Goal: Book appointment/travel/reservation

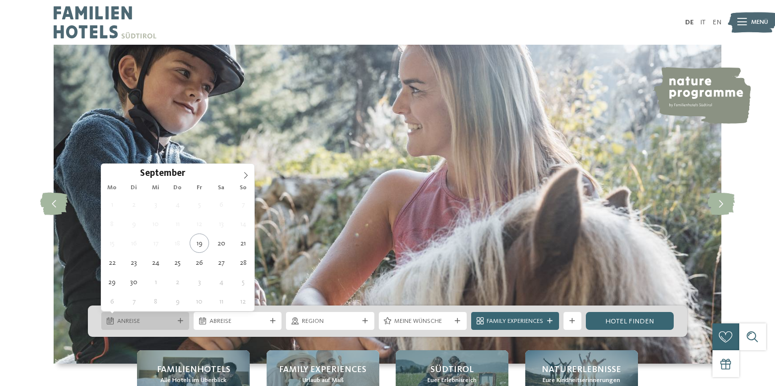
click at [161, 319] on span "Anreise" at bounding box center [145, 321] width 57 height 9
click at [246, 171] on span at bounding box center [245, 172] width 17 height 17
type input "****"
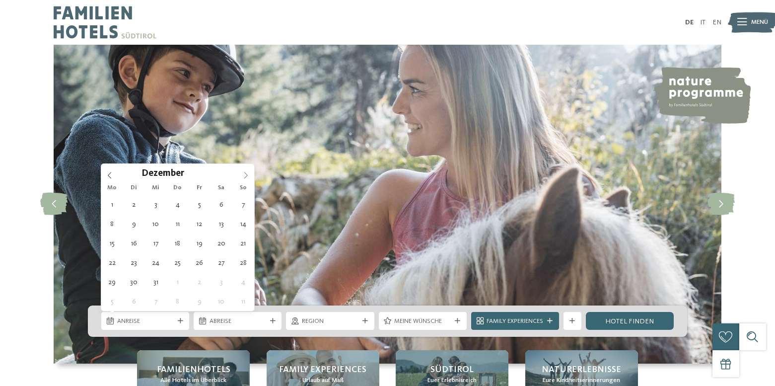
click at [246, 171] on span at bounding box center [245, 172] width 17 height 17
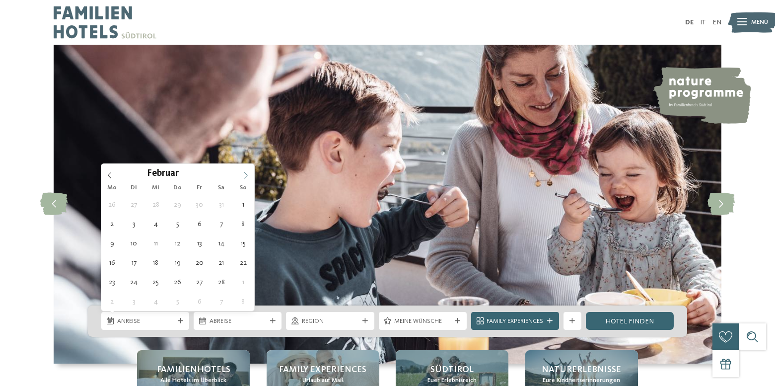
click at [246, 171] on span at bounding box center [245, 172] width 17 height 17
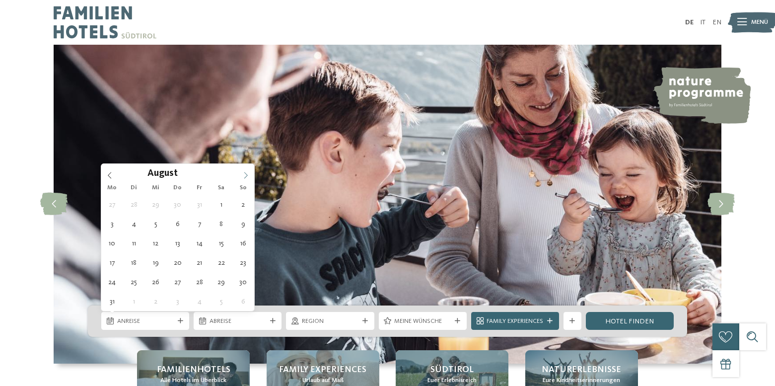
click at [246, 171] on span at bounding box center [245, 172] width 17 height 17
type div "17.10.2026"
type input "****"
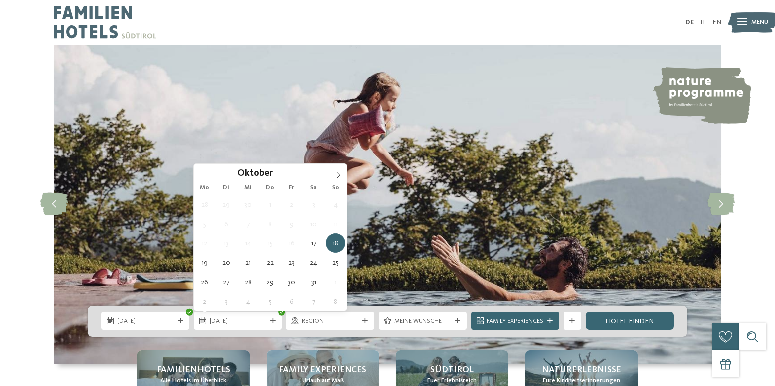
type div "24.10.2026"
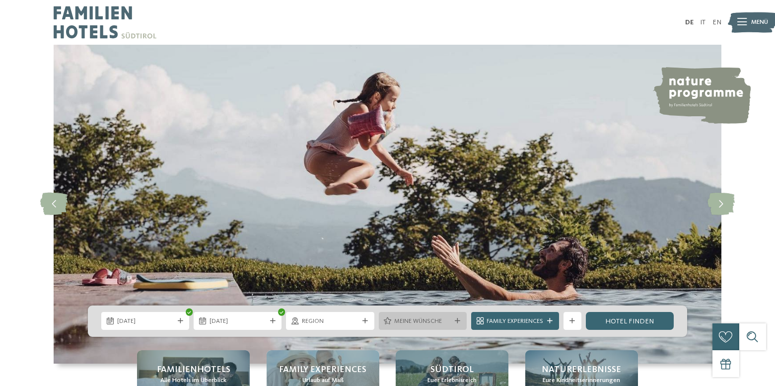
click at [452, 315] on div "Meine Wünsche" at bounding box center [423, 321] width 88 height 18
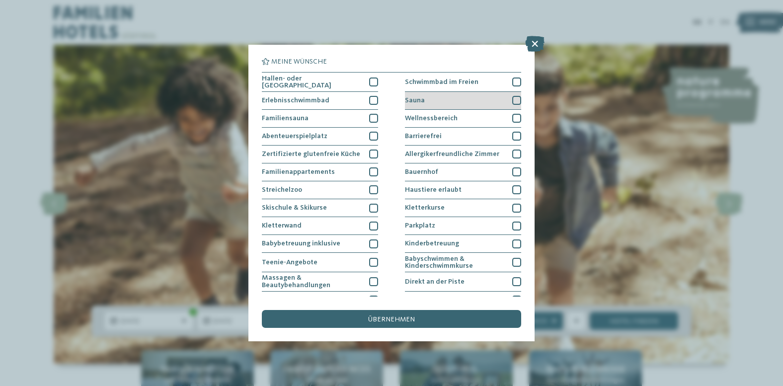
click at [512, 99] on div at bounding box center [516, 100] width 9 height 9
click at [512, 118] on div at bounding box center [516, 118] width 9 height 9
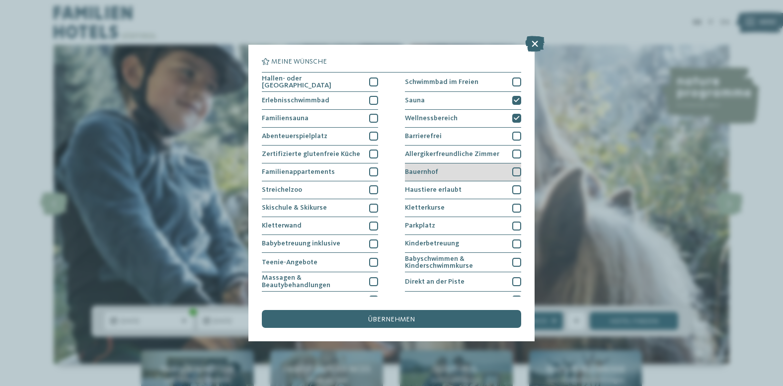
click at [512, 168] on div at bounding box center [516, 171] width 9 height 9
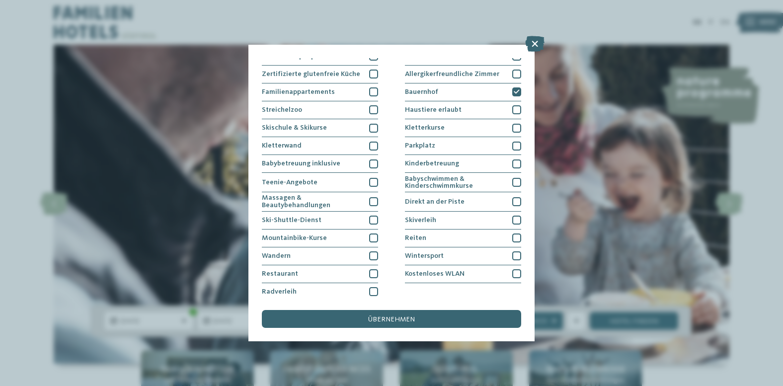
scroll to position [83, 0]
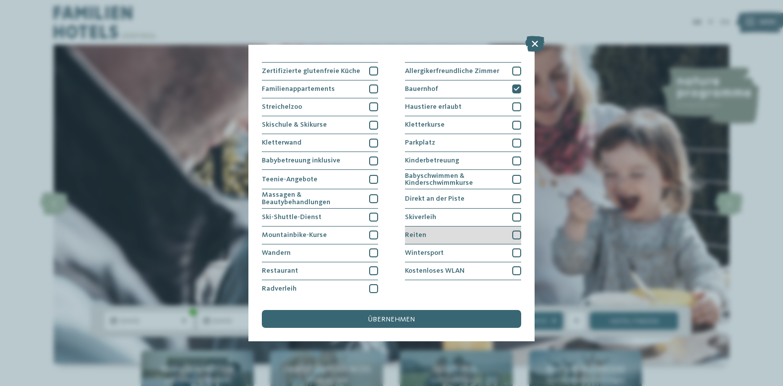
click at [512, 232] on div at bounding box center [516, 235] width 9 height 9
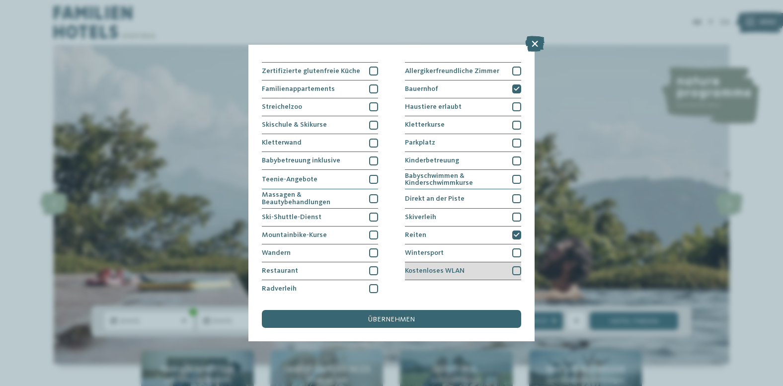
click at [512, 267] on div at bounding box center [516, 270] width 9 height 9
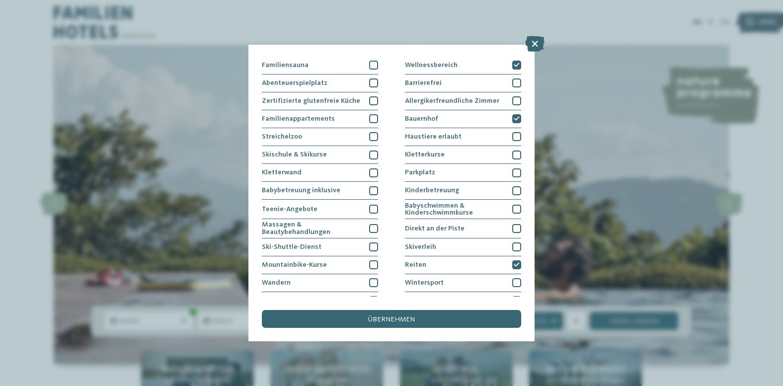
scroll to position [47, 0]
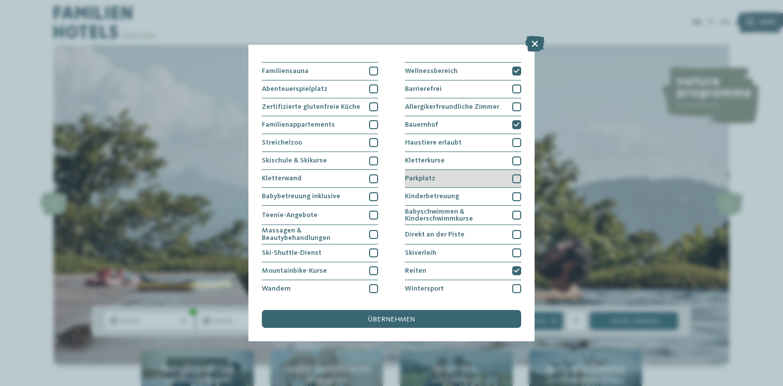
click at [512, 175] on div at bounding box center [516, 178] width 9 height 9
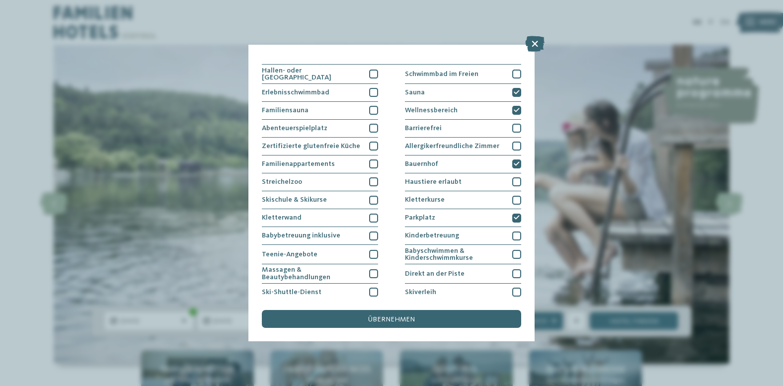
scroll to position [0, 0]
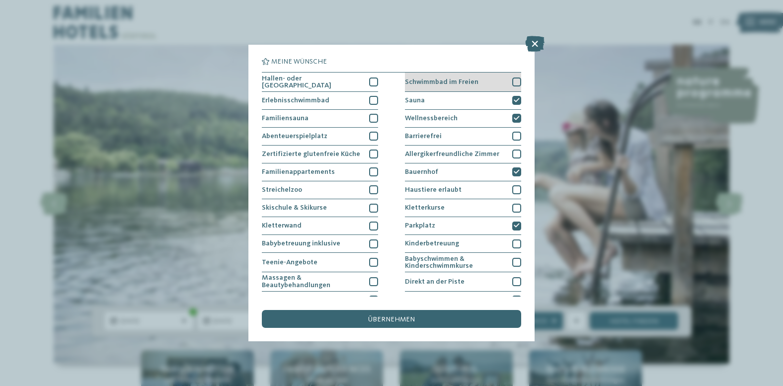
click at [512, 78] on div at bounding box center [516, 81] width 9 height 9
click at [371, 78] on div at bounding box center [373, 81] width 9 height 9
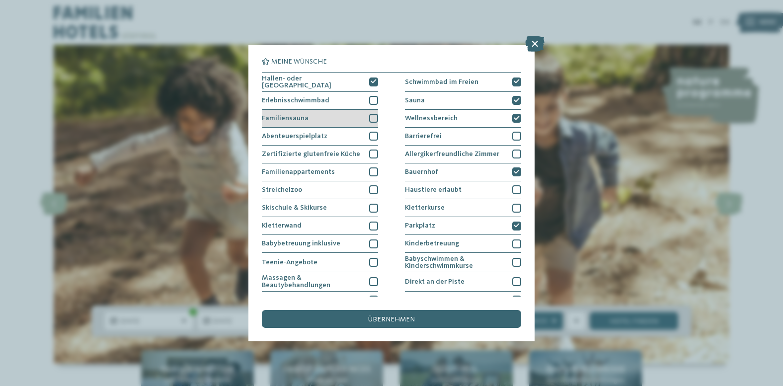
click at [371, 118] on div at bounding box center [373, 118] width 9 height 9
click at [370, 139] on div at bounding box center [373, 136] width 9 height 9
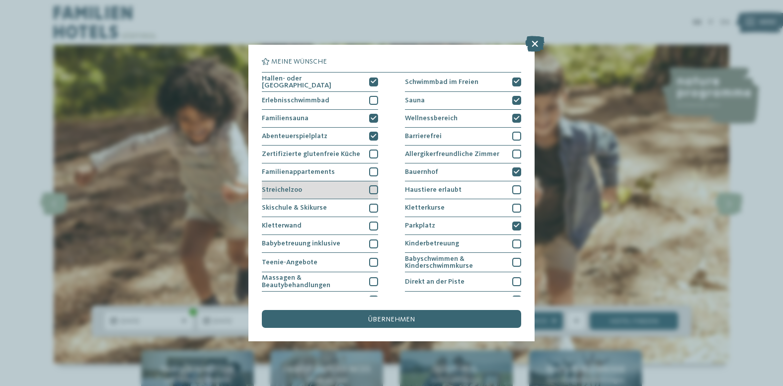
click at [372, 188] on div at bounding box center [373, 189] width 9 height 9
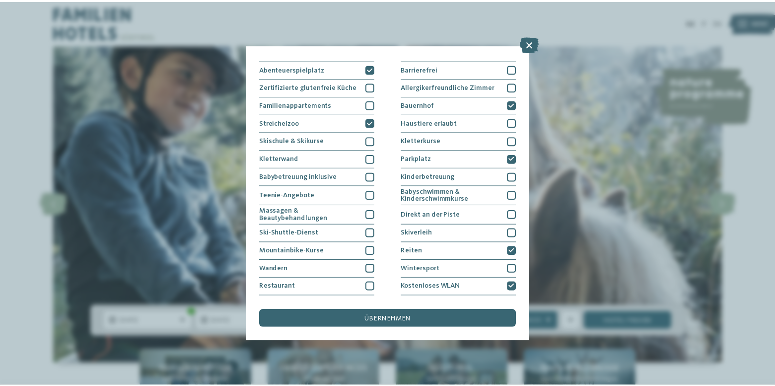
scroll to position [83, 0]
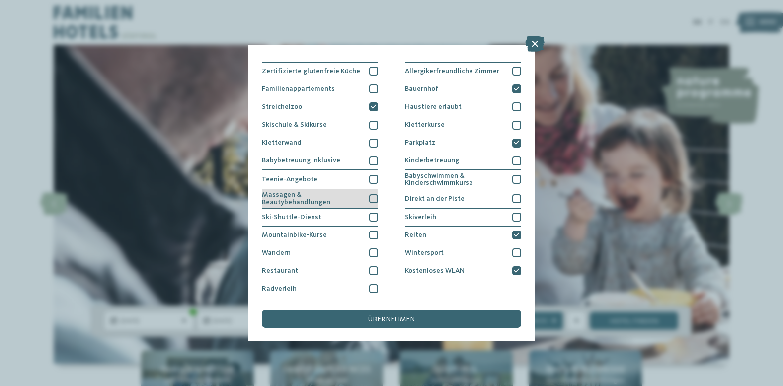
click at [370, 198] on div at bounding box center [373, 198] width 9 height 9
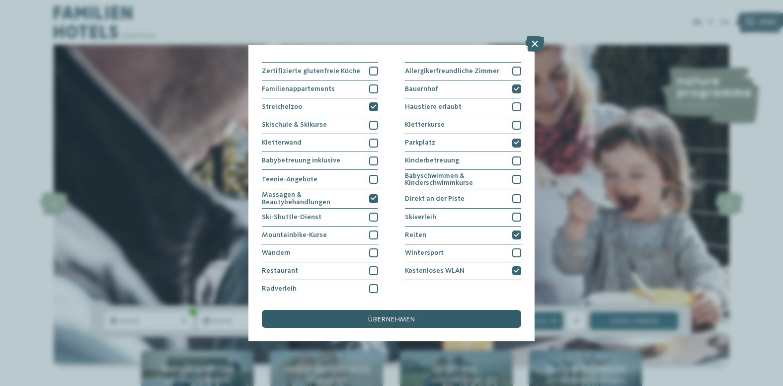
click at [378, 323] on div "übernehmen" at bounding box center [391, 319] width 259 height 18
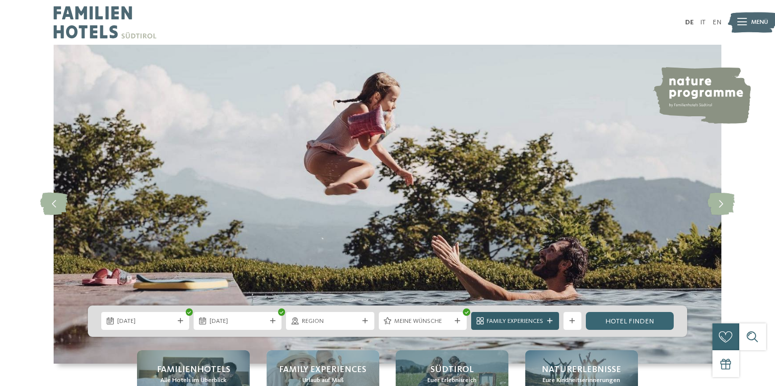
click at [550, 323] on icon at bounding box center [549, 320] width 5 height 5
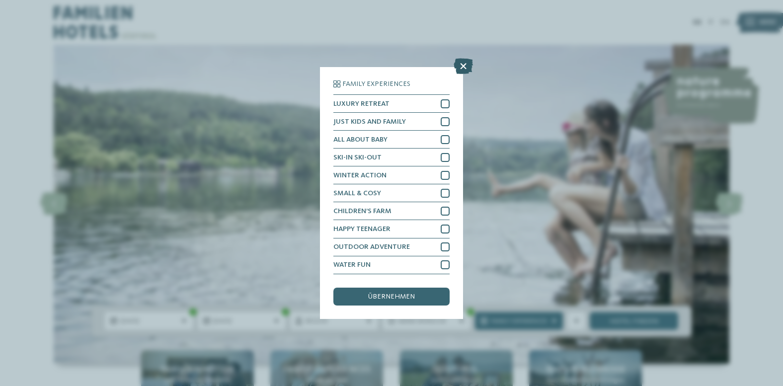
click at [464, 67] on icon at bounding box center [463, 67] width 19 height 16
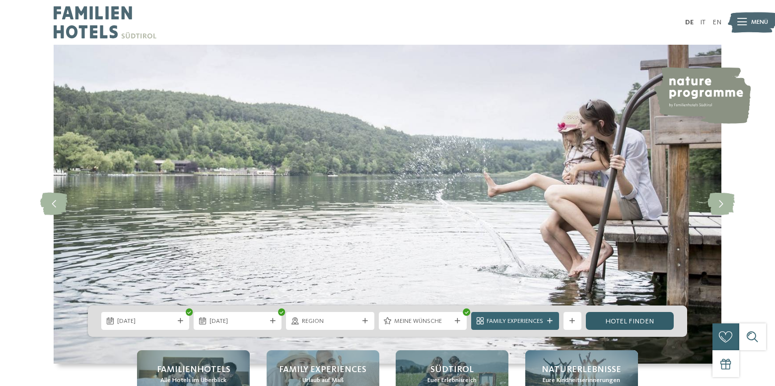
click at [628, 322] on link "Hotel finden" at bounding box center [630, 321] width 88 height 18
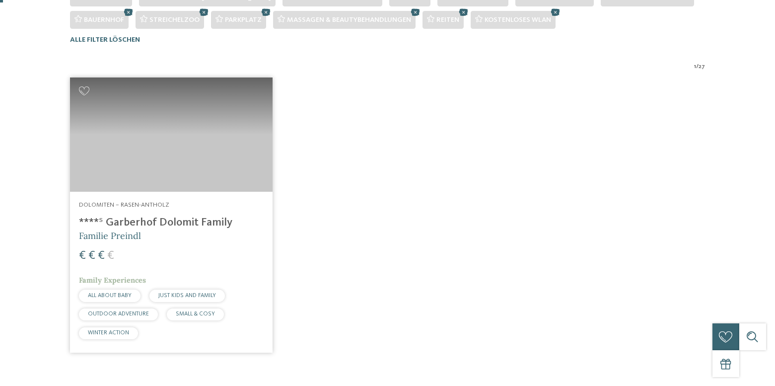
scroll to position [310, 0]
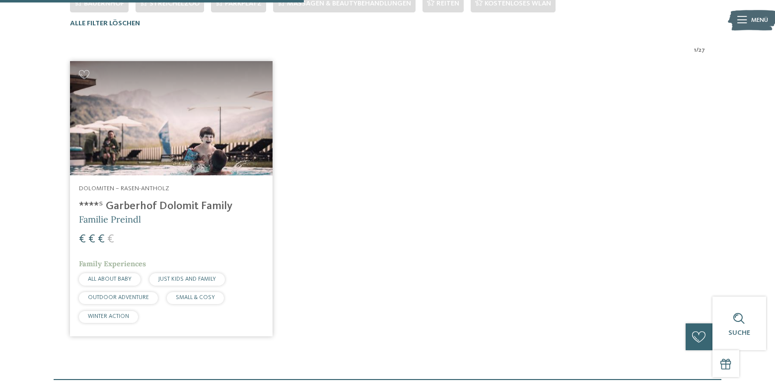
click at [176, 97] on img at bounding box center [171, 118] width 203 height 114
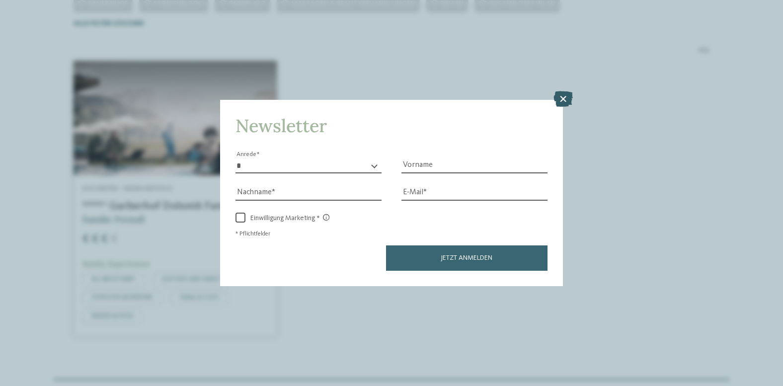
click at [558, 97] on icon at bounding box center [562, 99] width 19 height 16
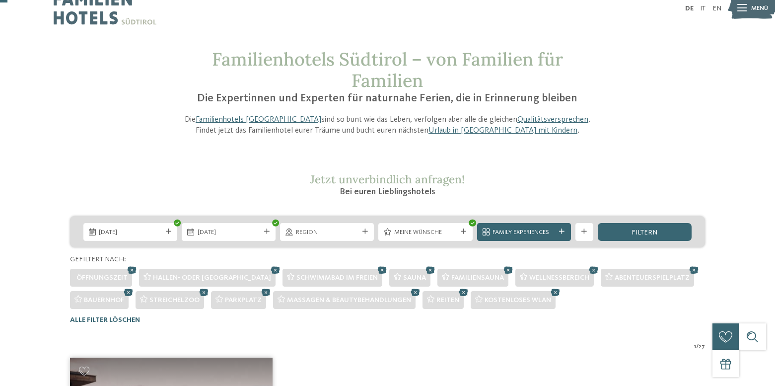
scroll to position [0, 0]
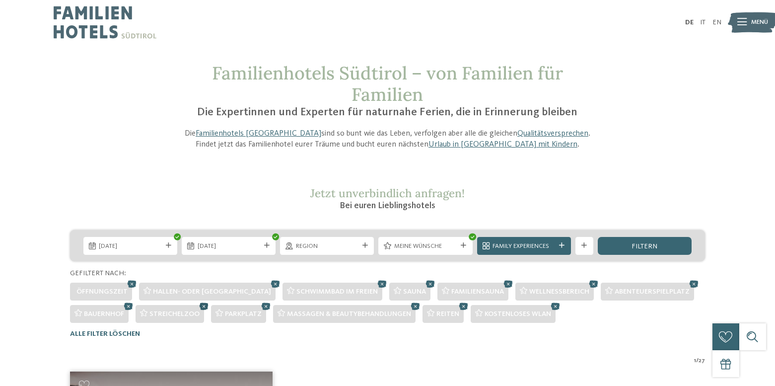
click at [202, 307] on icon at bounding box center [204, 306] width 13 height 12
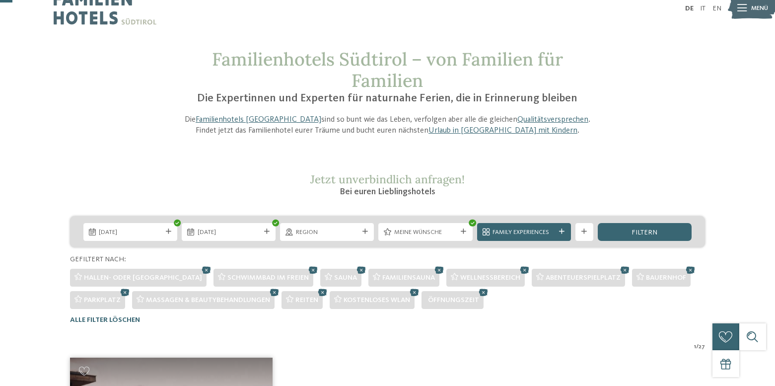
scroll to position [12, 0]
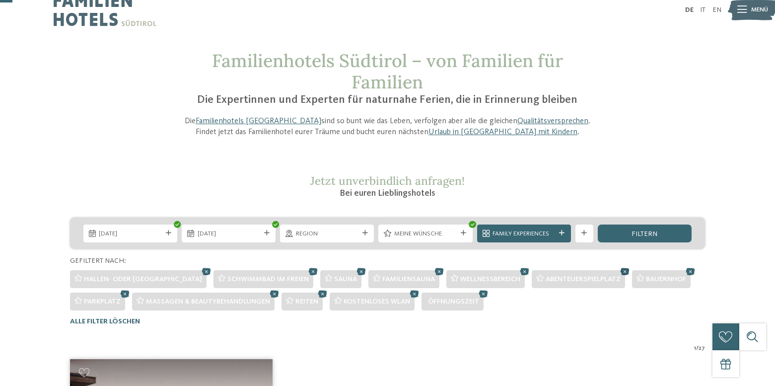
click at [619, 271] on icon at bounding box center [625, 271] width 13 height 12
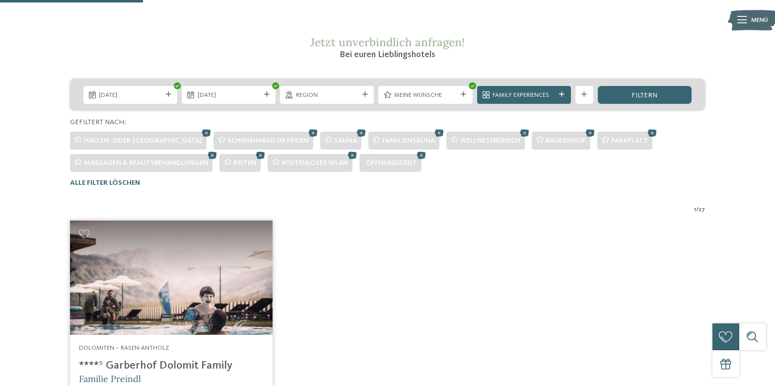
scroll to position [146, 0]
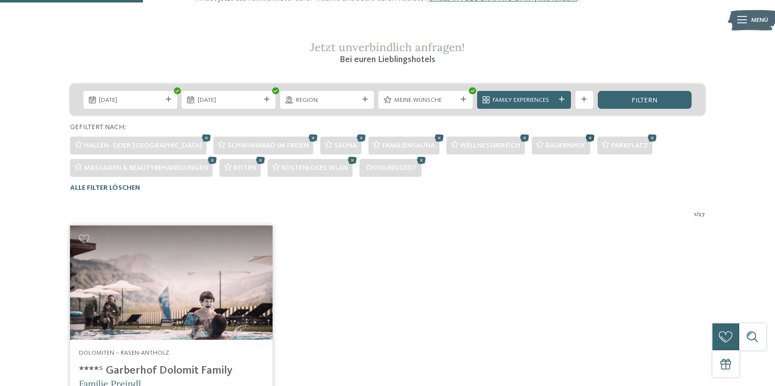
click at [584, 136] on icon at bounding box center [590, 138] width 13 height 12
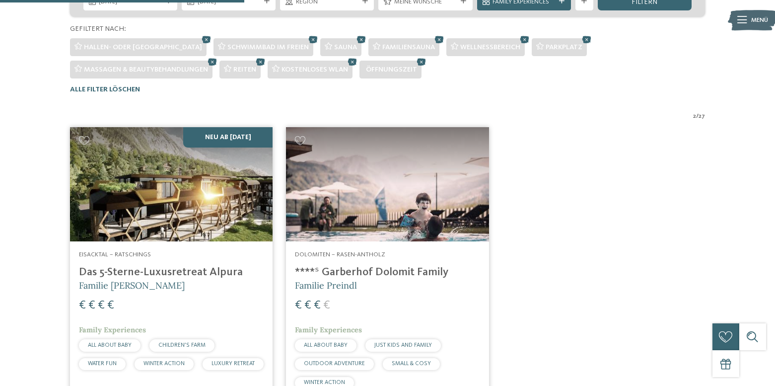
scroll to position [249, 0]
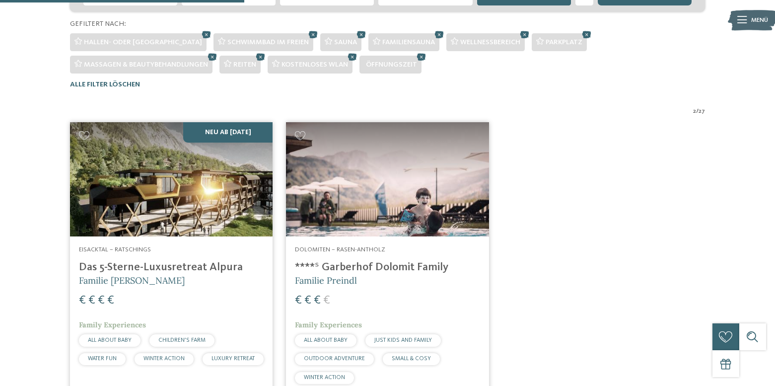
click at [175, 156] on img at bounding box center [171, 179] width 203 height 114
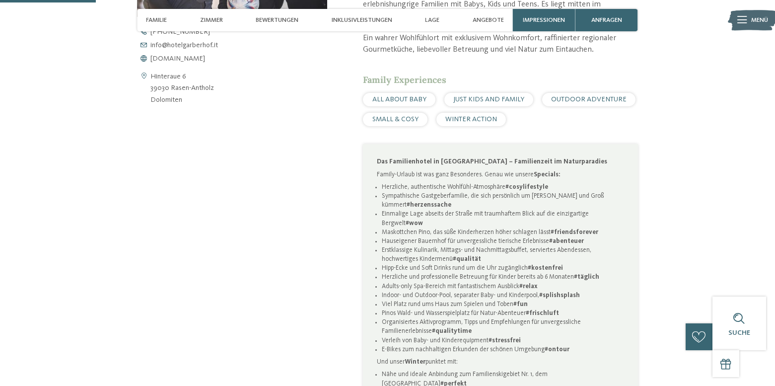
scroll to position [466, 0]
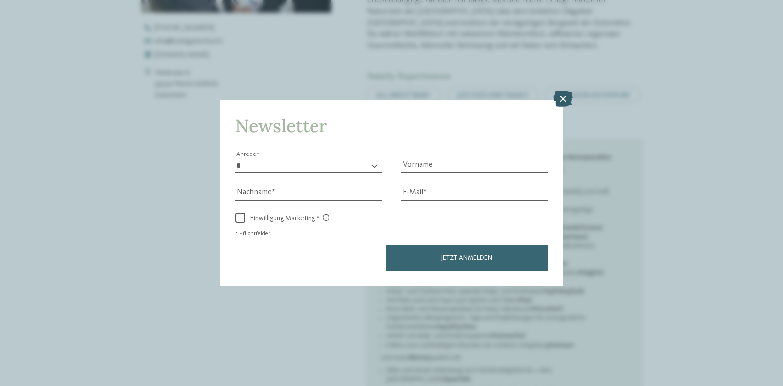
click at [562, 102] on icon at bounding box center [562, 99] width 19 height 16
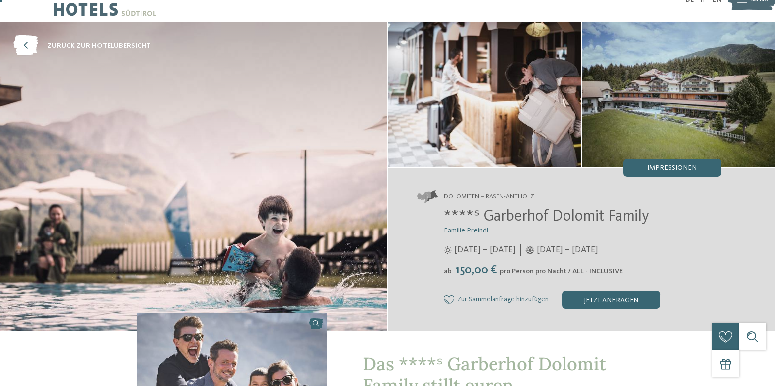
scroll to position [0, 0]
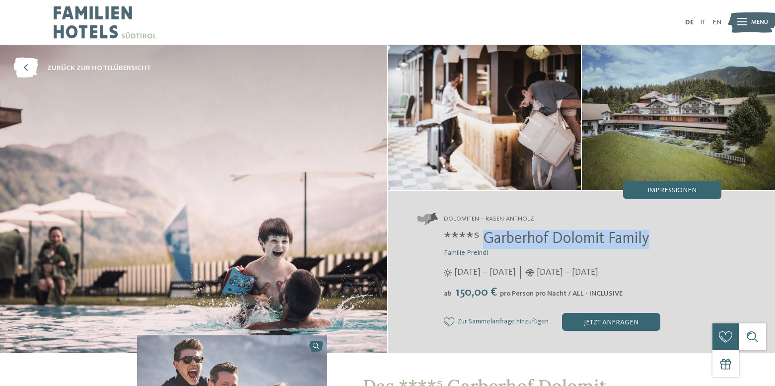
drag, startPoint x: 484, startPoint y: 236, endPoint x: 653, endPoint y: 241, distance: 168.5
click at [653, 241] on h2 "****ˢ Garberhof Dolomit Family" at bounding box center [583, 239] width 278 height 19
copy span "Garberhof Dolomit Family"
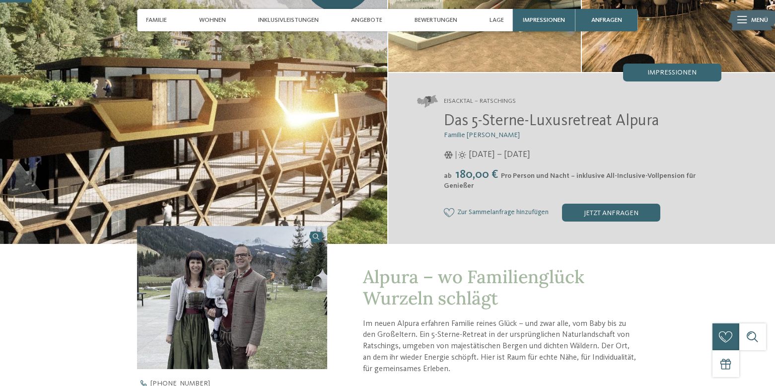
scroll to position [138, 0]
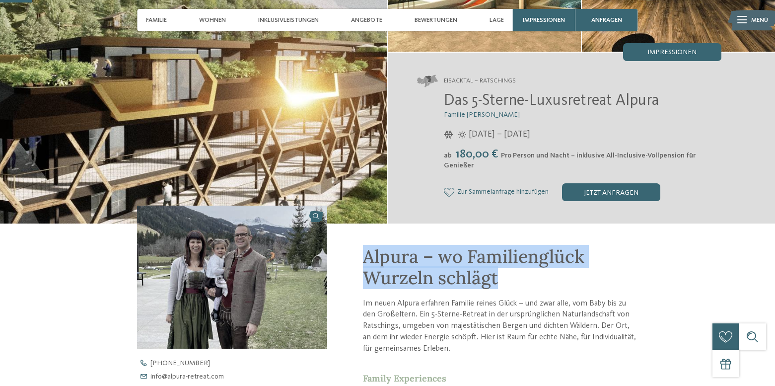
drag, startPoint x: 369, startPoint y: 248, endPoint x: 526, endPoint y: 266, distance: 157.5
click at [526, 266] on h1 "Alpura – wo Familienglück Wurzeln schlägt" at bounding box center [500, 267] width 275 height 43
copy span "Alpura – wo Familienglück Wurzeln schlägt"
